Goal: Find specific page/section: Find specific page/section

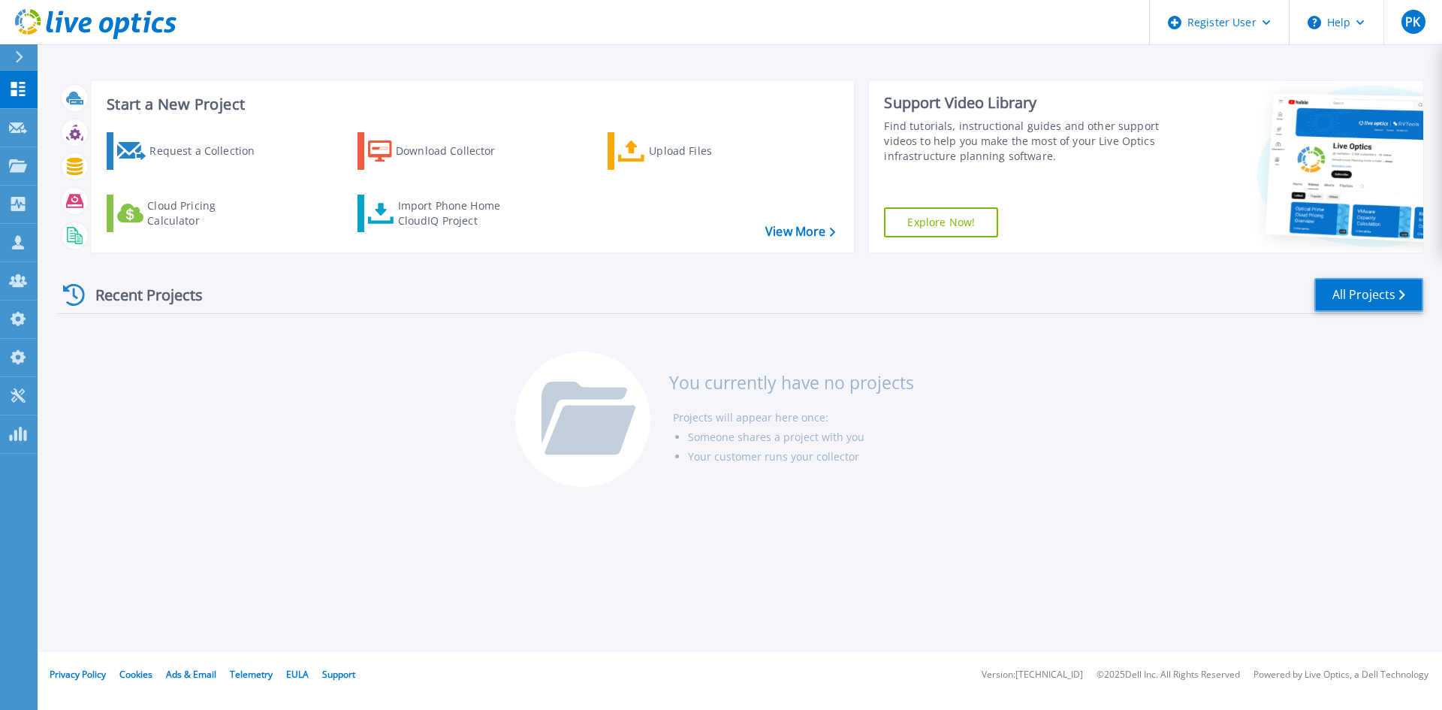
drag, startPoint x: 1365, startPoint y: 299, endPoint x: 1203, endPoint y: 318, distance: 163.3
click at [1365, 299] on link "All Projects" at bounding box center [1369, 295] width 109 height 34
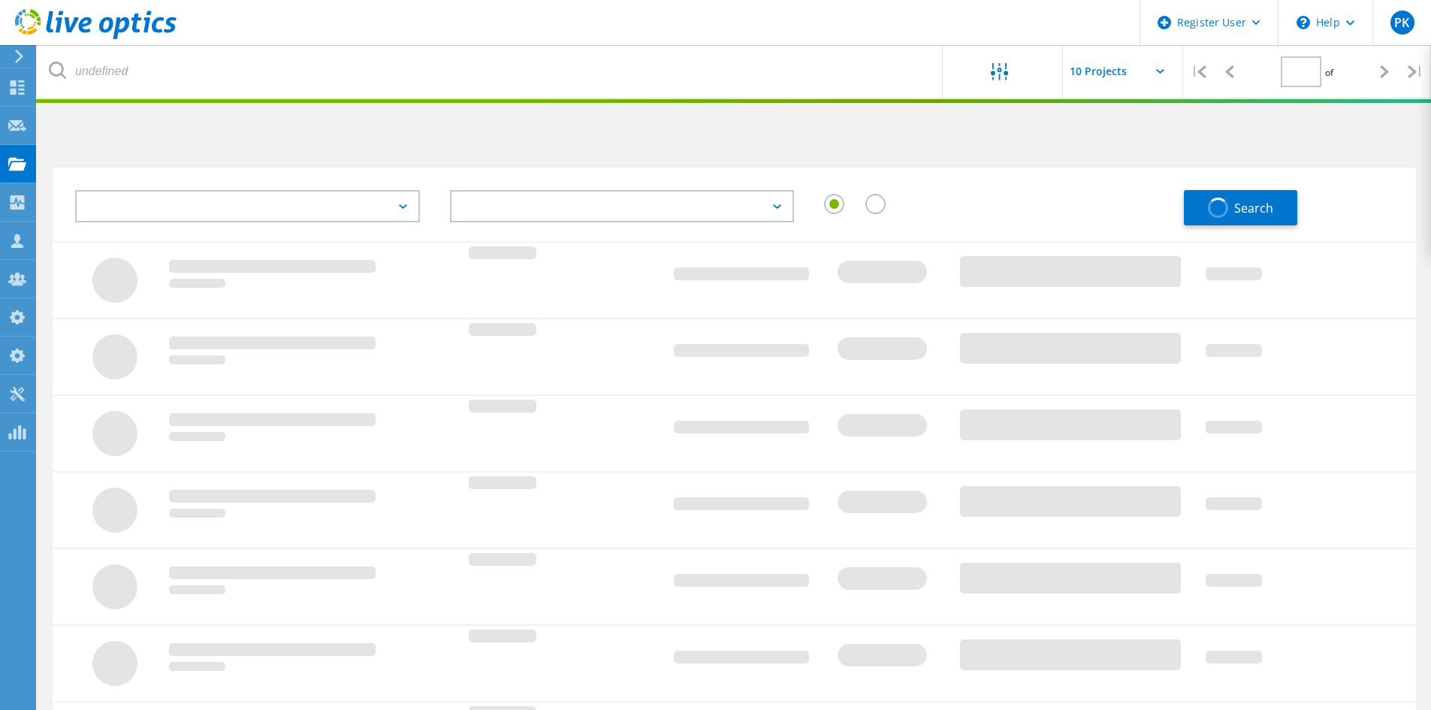
type input "1"
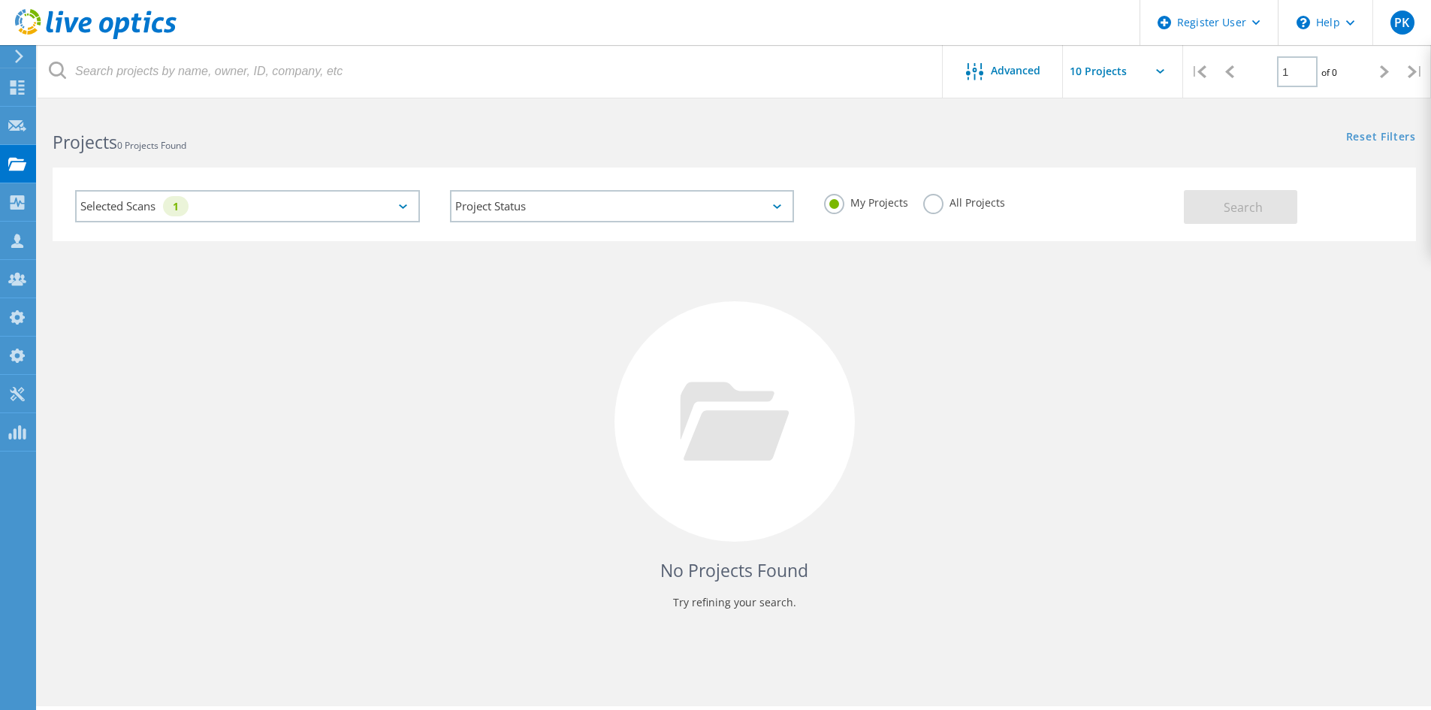
click at [247, 203] on div "Selected Scans 1" at bounding box center [247, 206] width 345 height 32
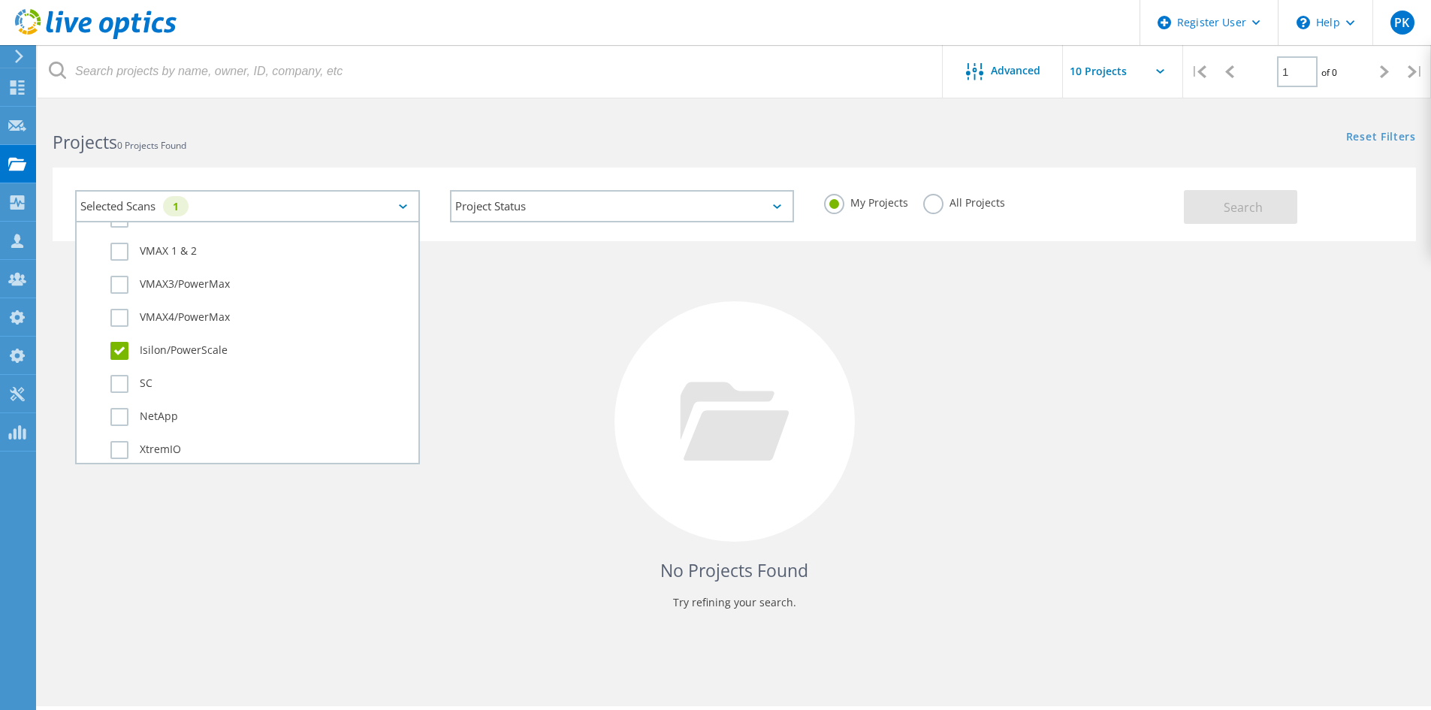
scroll to position [451, 0]
click at [120, 350] on label "Isilon/PowerScale" at bounding box center [260, 349] width 300 height 18
click at [0, 0] on input "Isilon/PowerScale" at bounding box center [0, 0] width 0 height 0
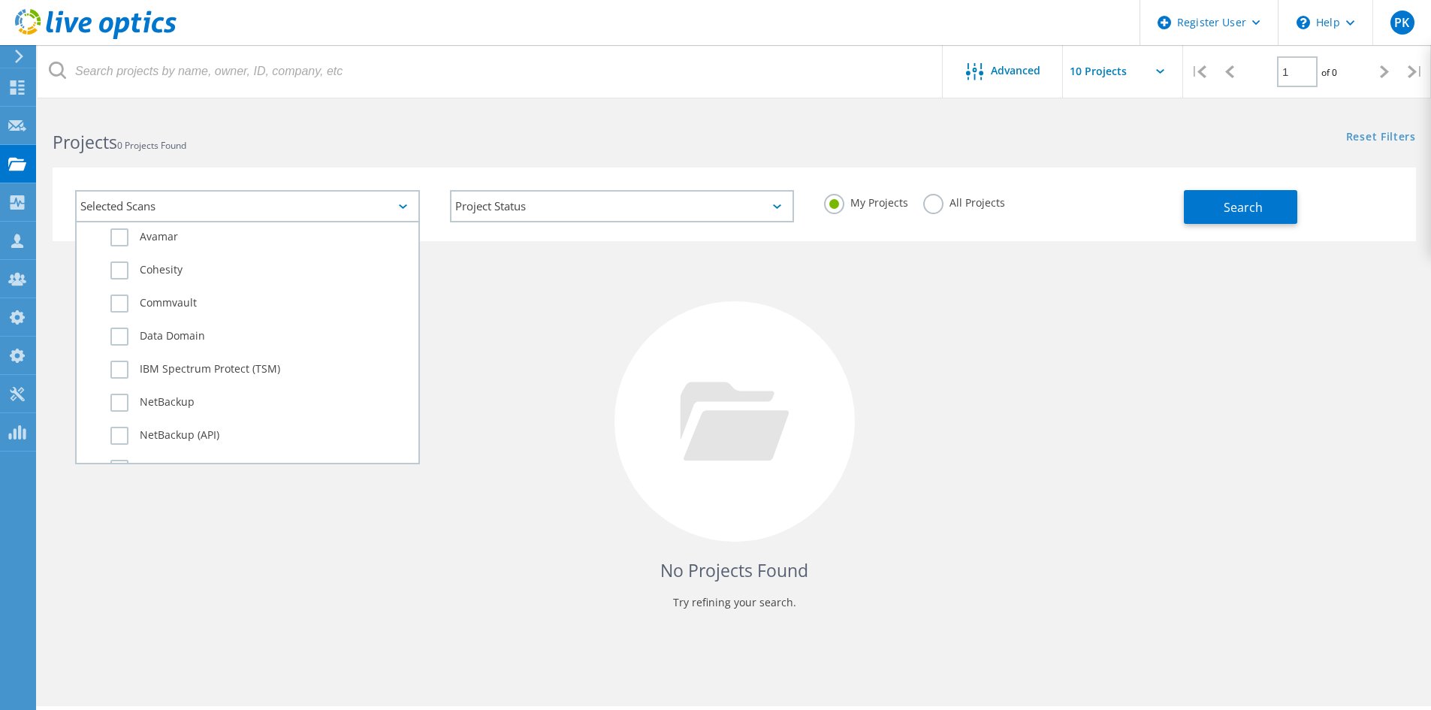
scroll to position [826, 0]
drag, startPoint x: 122, startPoint y: 275, endPoint x: 466, endPoint y: 274, distance: 343.3
click at [122, 275] on label "Avamar" at bounding box center [260, 270] width 300 height 18
click at [0, 0] on input "Avamar" at bounding box center [0, 0] width 0 height 0
drag, startPoint x: 980, startPoint y: 201, endPoint x: 1378, endPoint y: 206, distance: 398.2
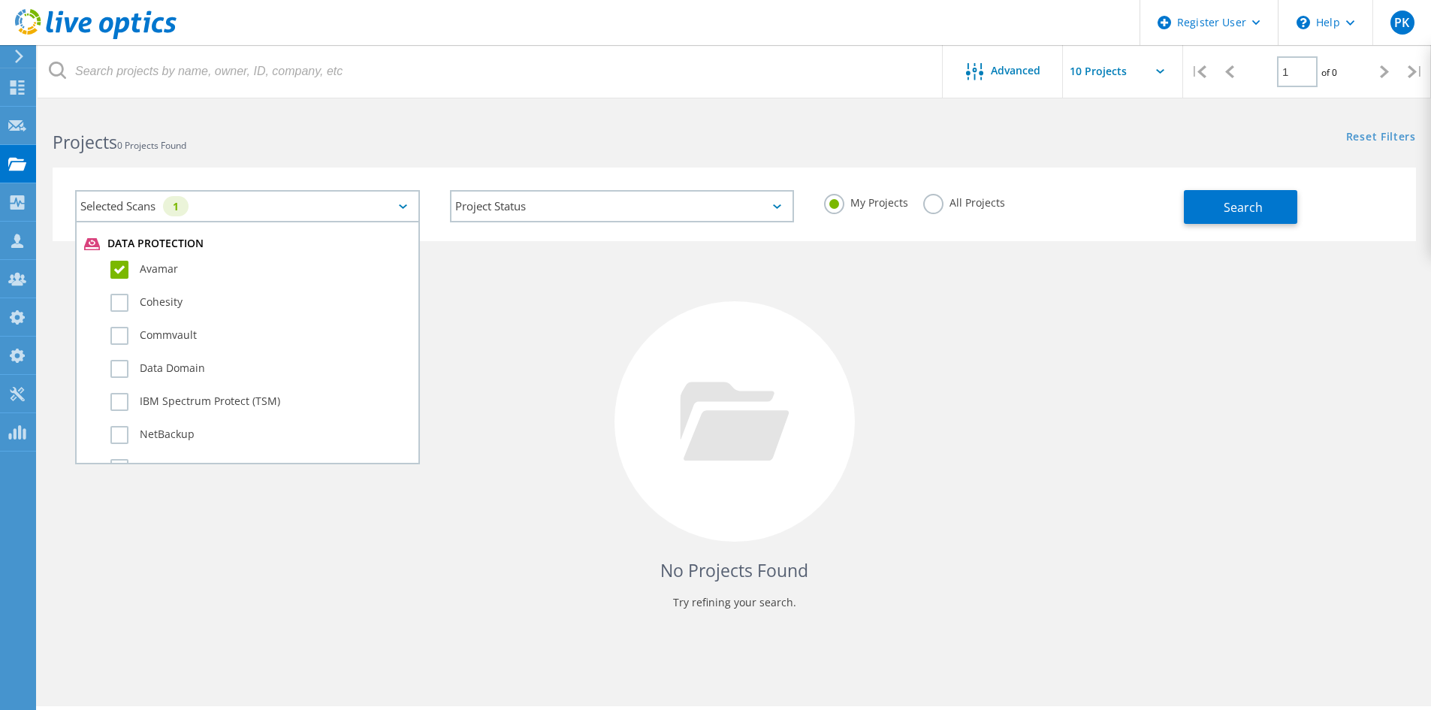
click at [980, 202] on label "All Projects" at bounding box center [964, 201] width 82 height 14
click at [0, 0] on input "All Projects" at bounding box center [0, 0] width 0 height 0
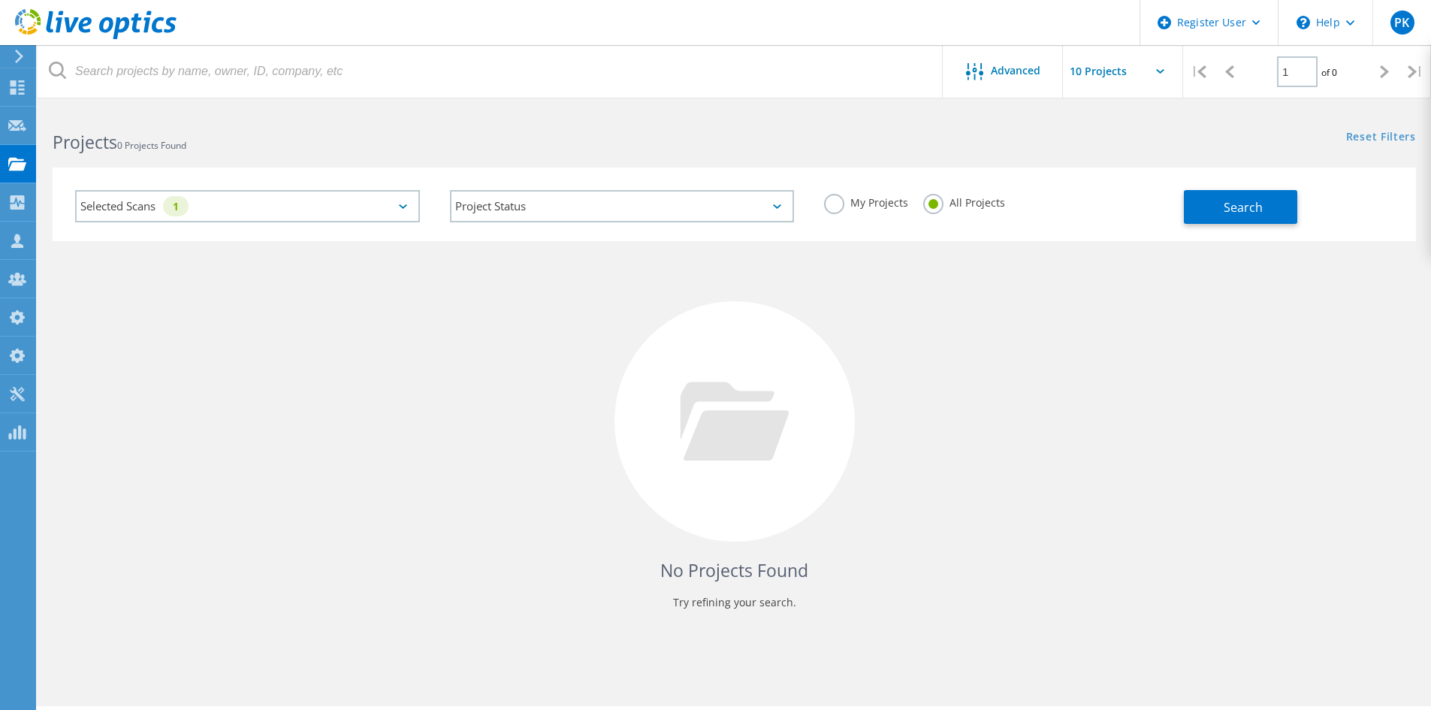
drag, startPoint x: 1395, startPoint y: 207, endPoint x: 1378, endPoint y: 210, distance: 17.7
click at [1395, 207] on div "Search" at bounding box center [1296, 199] width 225 height 49
click at [1262, 211] on button "Search" at bounding box center [1240, 207] width 113 height 34
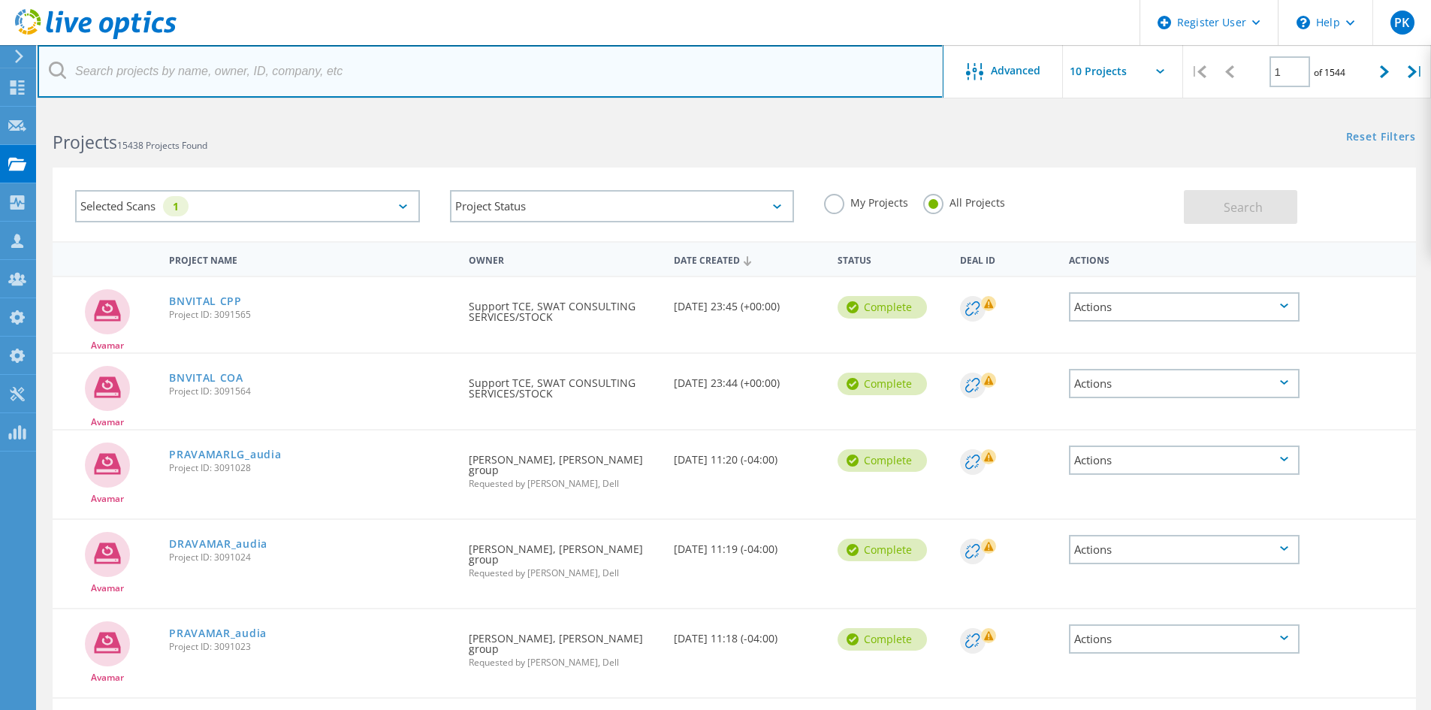
click at [412, 62] on input "text" at bounding box center [491, 71] width 906 height 53
paste input "3074458"
type input "3074458"
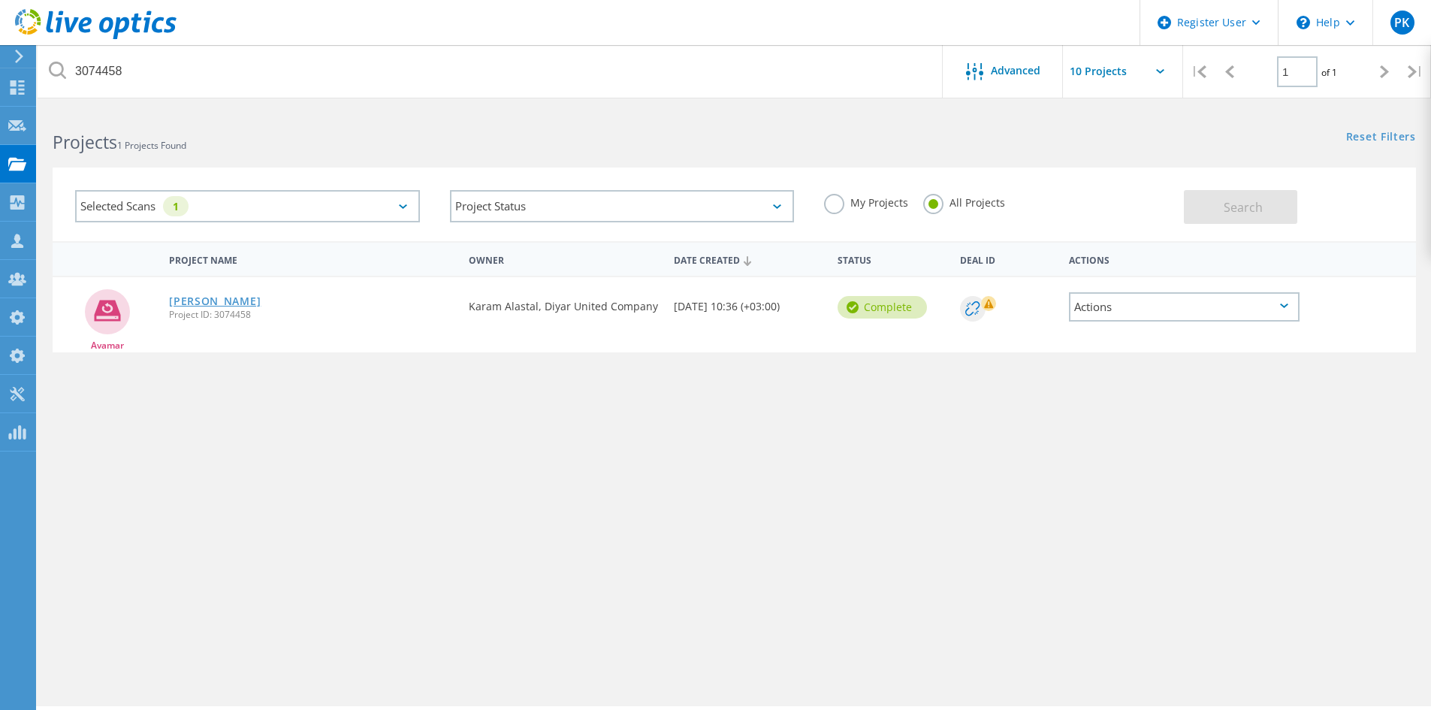
click at [199, 296] on link "[PERSON_NAME]" at bounding box center [215, 301] width 92 height 11
